Goal: Information Seeking & Learning: Learn about a topic

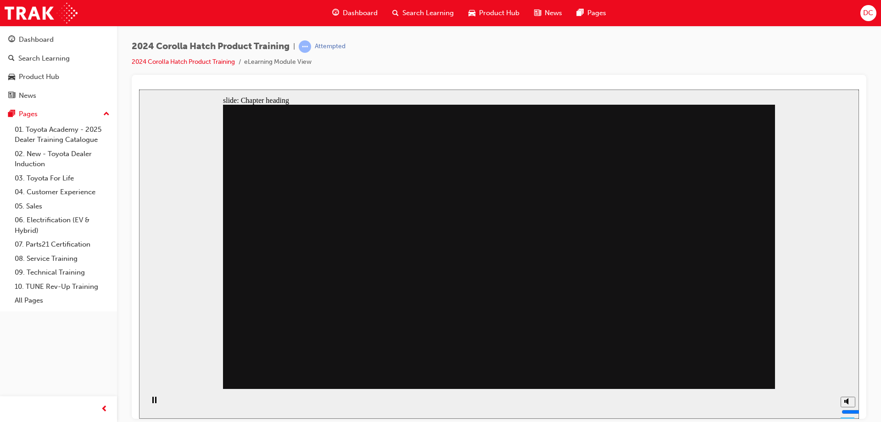
drag, startPoint x: 503, startPoint y: 199, endPoint x: 515, endPoint y: 192, distance: 13.6
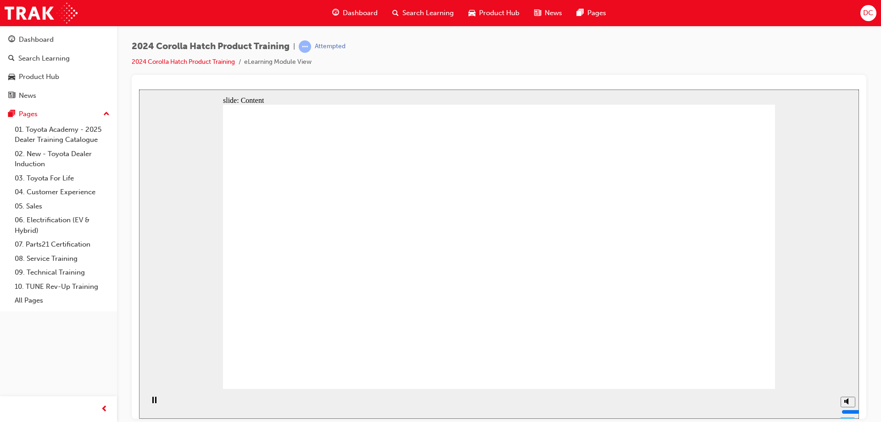
drag, startPoint x: 733, startPoint y: 366, endPoint x: 790, endPoint y: 341, distance: 62.1
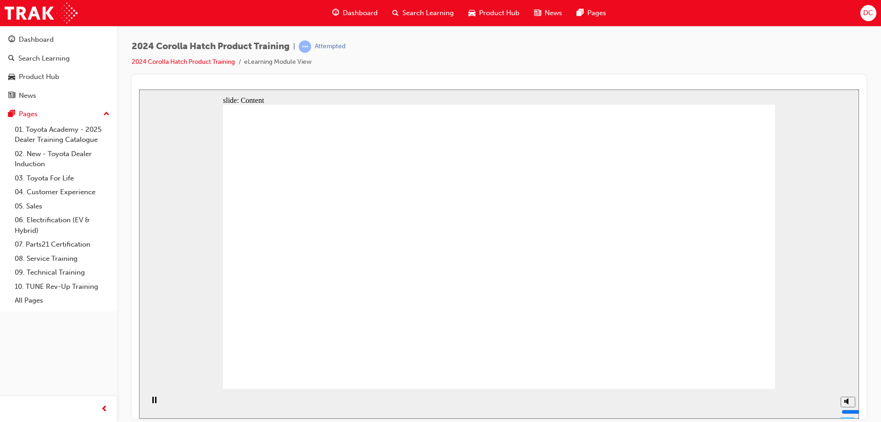
drag, startPoint x: 439, startPoint y: 215, endPoint x: 453, endPoint y: 217, distance: 14.4
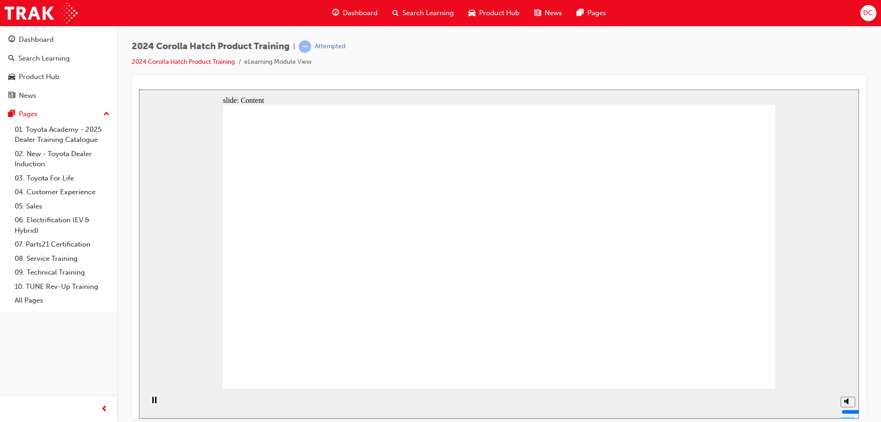
drag, startPoint x: 343, startPoint y: 190, endPoint x: 358, endPoint y: 193, distance: 15.9
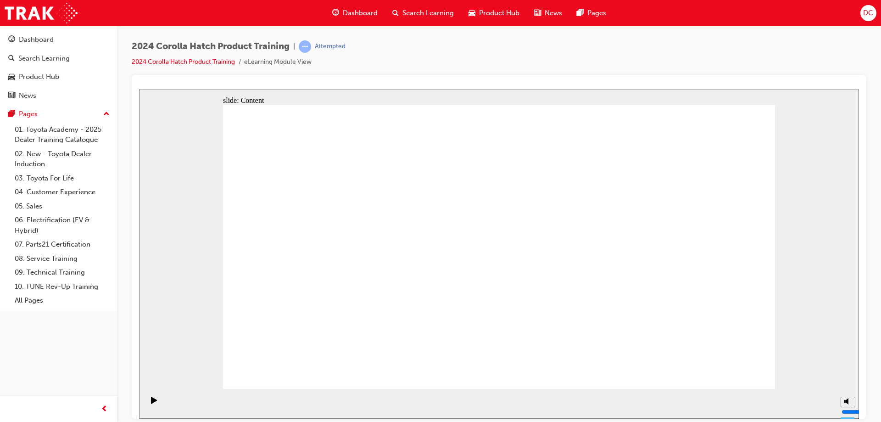
radio input "true"
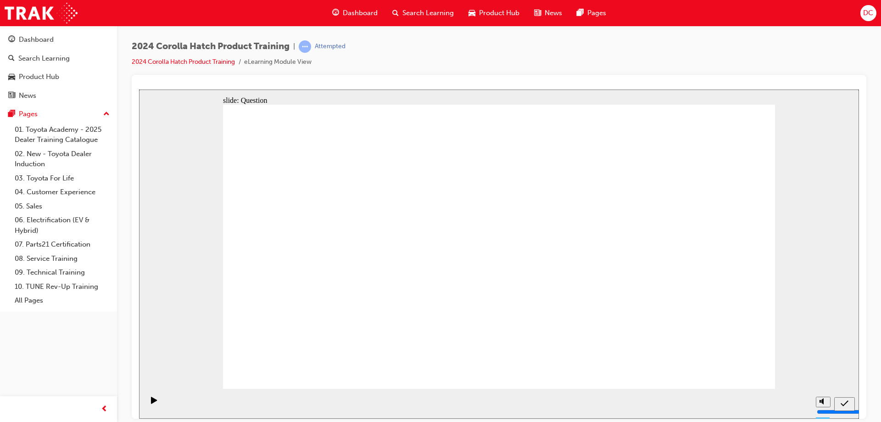
radio input "true"
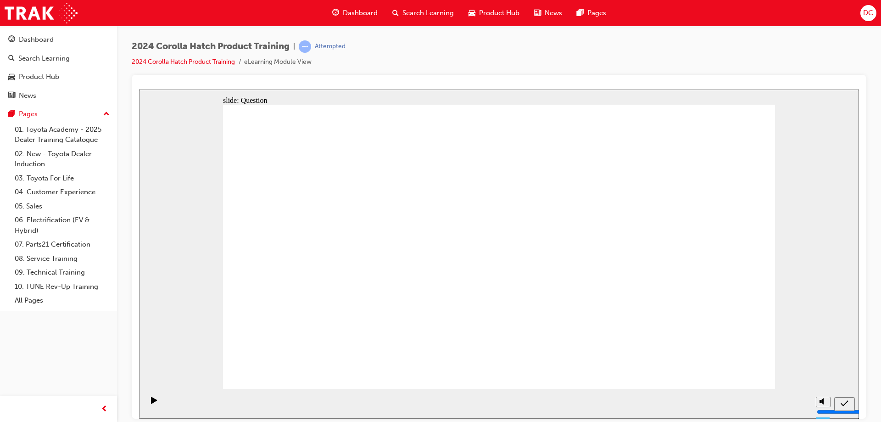
radio input "true"
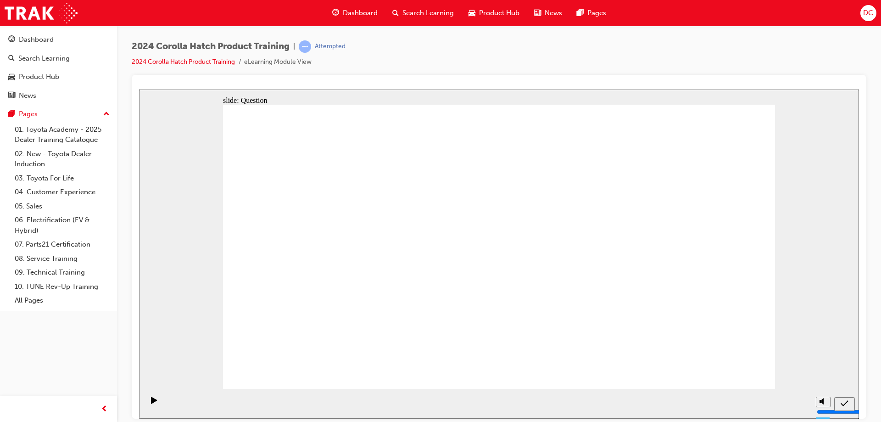
radio input "true"
drag, startPoint x: 325, startPoint y: 313, endPoint x: 418, endPoint y: 231, distance: 123.9
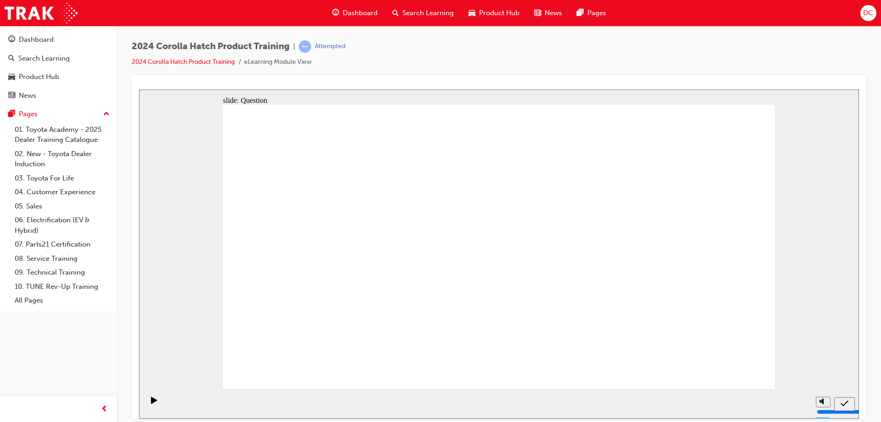
drag, startPoint x: 420, startPoint y: 227, endPoint x: 320, endPoint y: 313, distance: 131.5
drag, startPoint x: 311, startPoint y: 233, endPoint x: 406, endPoint y: 318, distance: 127.4
drag, startPoint x: 602, startPoint y: 231, endPoint x: 499, endPoint y: 321, distance: 136.9
drag, startPoint x: 685, startPoint y: 246, endPoint x: 687, endPoint y: 323, distance: 77.1
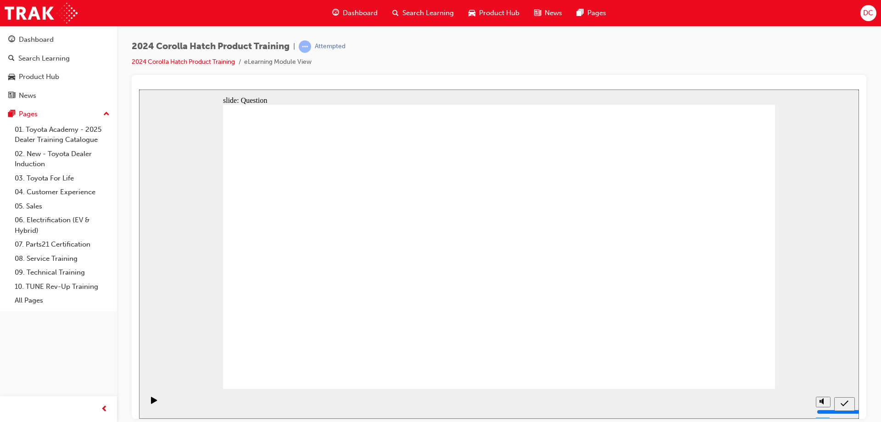
drag, startPoint x: 492, startPoint y: 228, endPoint x: 610, endPoint y: 327, distance: 154.1
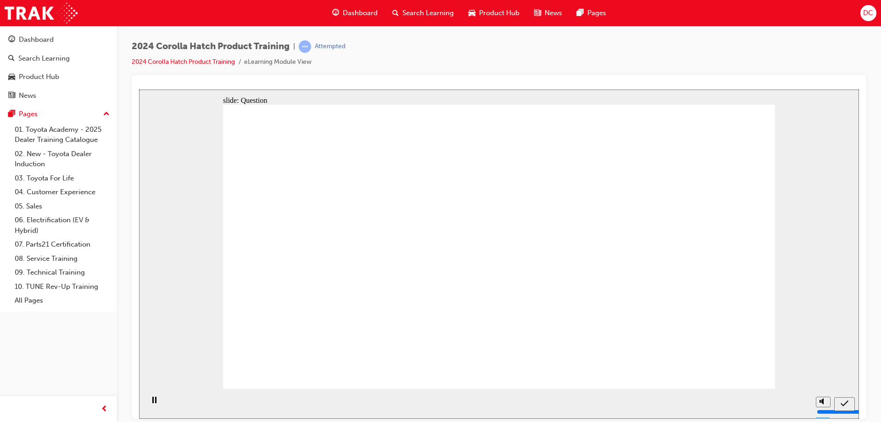
radio input "true"
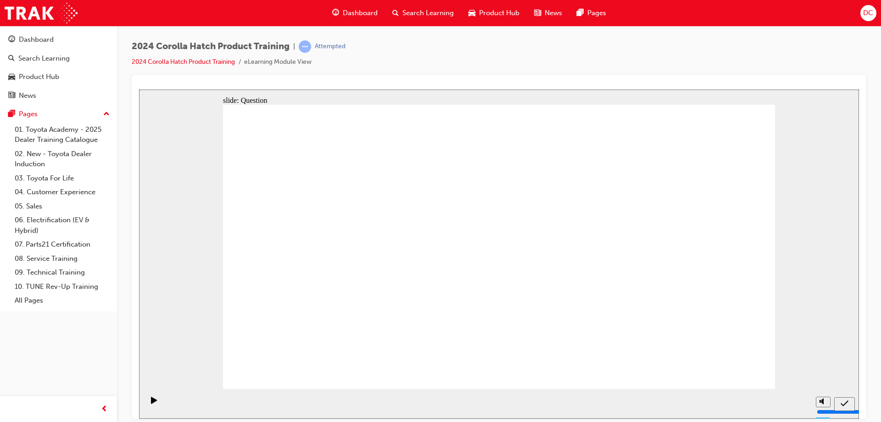
radio input "true"
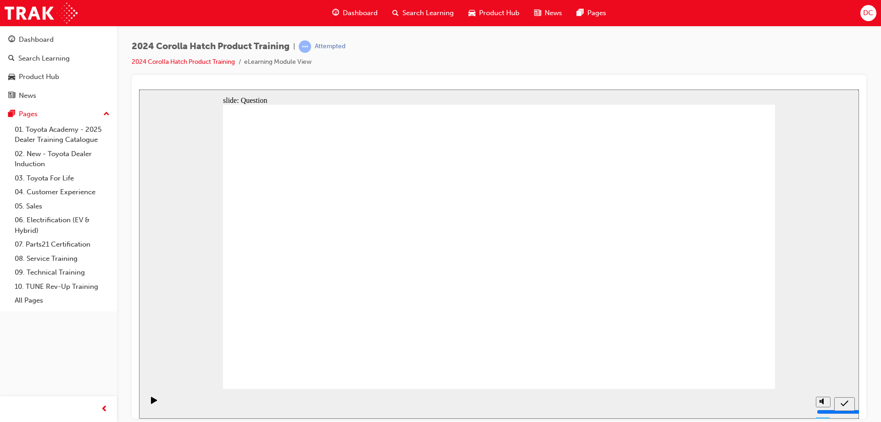
radio input "true"
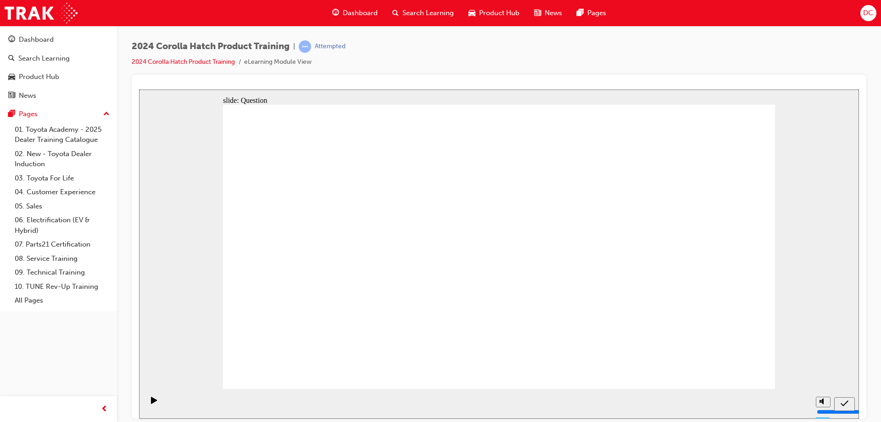
drag, startPoint x: 414, startPoint y: 219, endPoint x: 318, endPoint y: 303, distance: 127.2
drag, startPoint x: 296, startPoint y: 233, endPoint x: 403, endPoint y: 325, distance: 140.2
drag, startPoint x: 596, startPoint y: 229, endPoint x: 499, endPoint y: 317, distance: 131.3
drag, startPoint x: 487, startPoint y: 230, endPoint x: 583, endPoint y: 319, distance: 130.2
drag, startPoint x: 690, startPoint y: 233, endPoint x: 689, endPoint y: 324, distance: 90.4
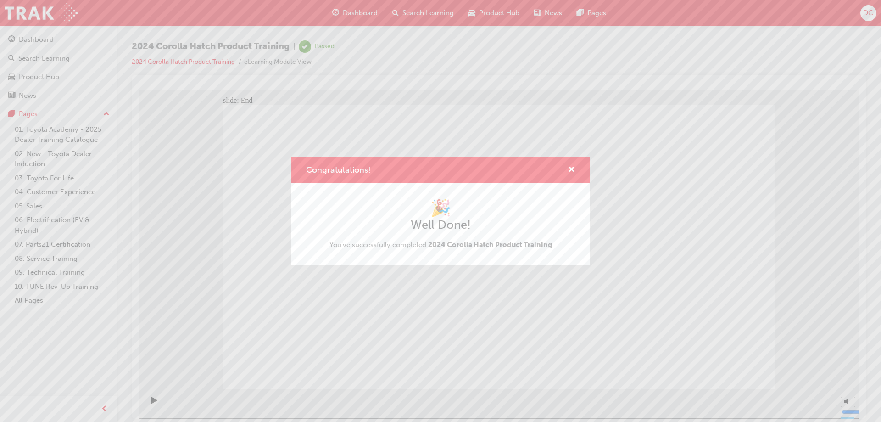
click at [23, 37] on div "Congratulations! 🎉 Well Done! You've successfully completed 2024 Corolla Hatch …" at bounding box center [440, 211] width 881 height 422
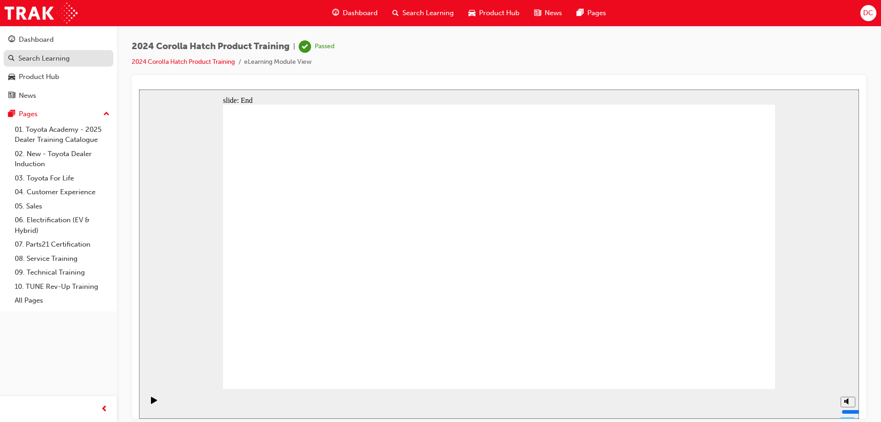
click at [36, 56] on div "Search Learning" at bounding box center [43, 58] width 51 height 11
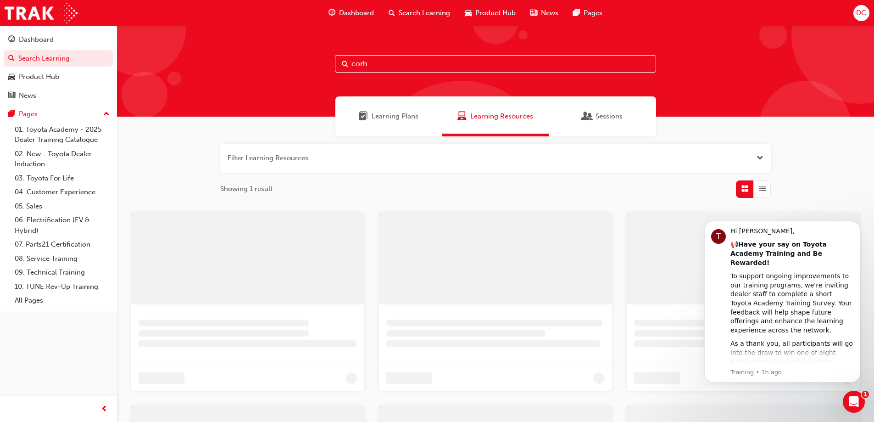
click at [390, 60] on input "corh" at bounding box center [495, 63] width 321 height 17
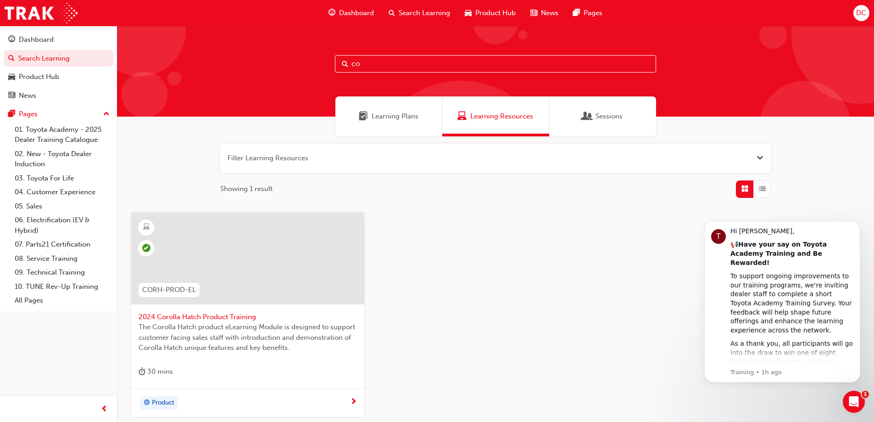
type input "c"
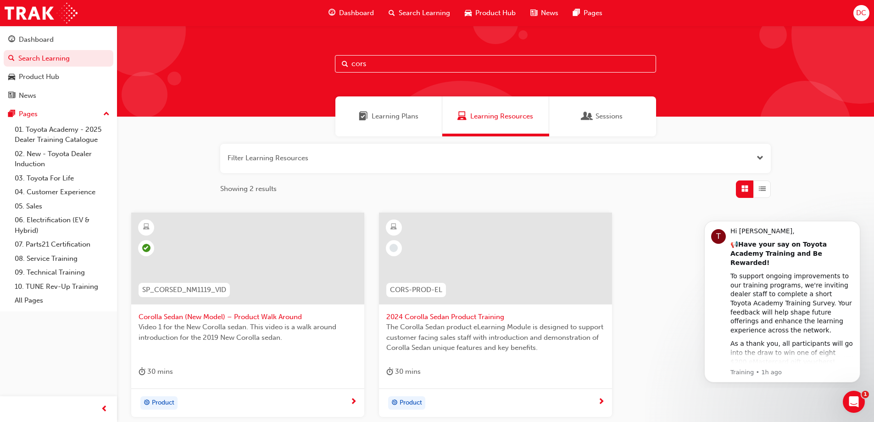
type input "cors"
click at [409, 288] on span "CORS-PROD-EL" at bounding box center [416, 290] width 52 height 11
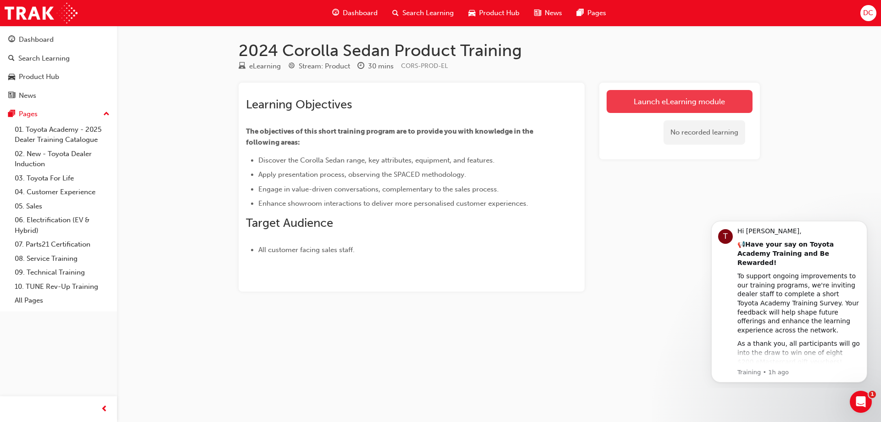
click at [701, 101] on link "Launch eLearning module" at bounding box center [680, 101] width 146 height 23
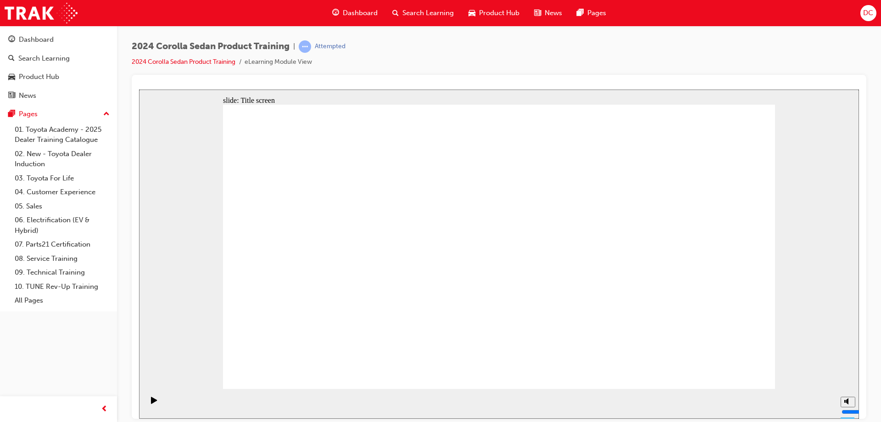
drag, startPoint x: 587, startPoint y: 160, endPoint x: 639, endPoint y: 180, distance: 55.4
